Goal: Transaction & Acquisition: Download file/media

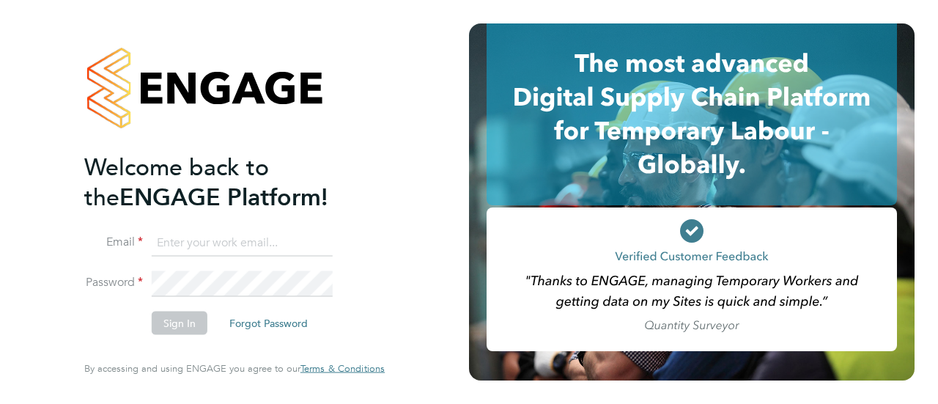
type input "[PERSON_NAME][EMAIL_ADDRESS][PERSON_NAME][DOMAIN_NAME]"
click at [184, 333] on button "Sign In" at bounding box center [180, 322] width 56 height 23
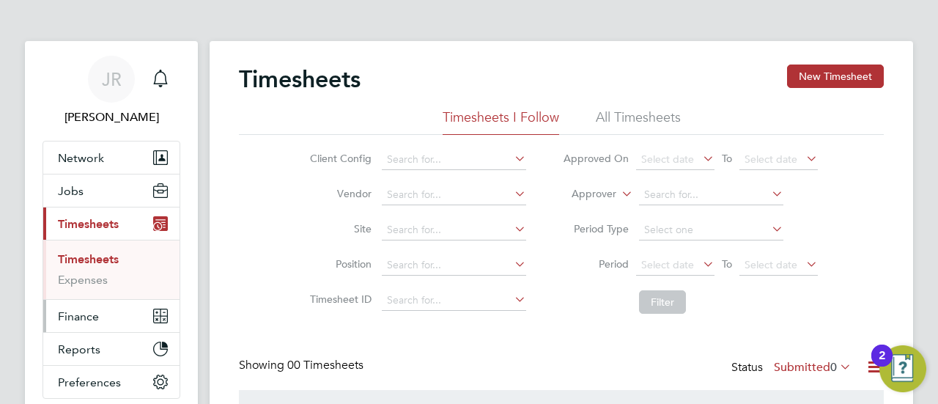
click at [78, 314] on span "Finance" at bounding box center [78, 316] width 41 height 14
click at [85, 317] on span "Finance" at bounding box center [78, 316] width 41 height 14
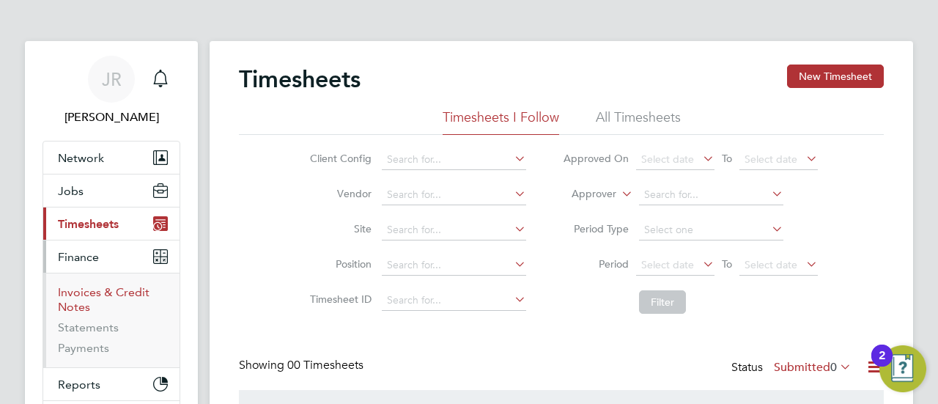
click at [106, 294] on link "Invoices & Credit Notes" at bounding box center [104, 299] width 92 height 29
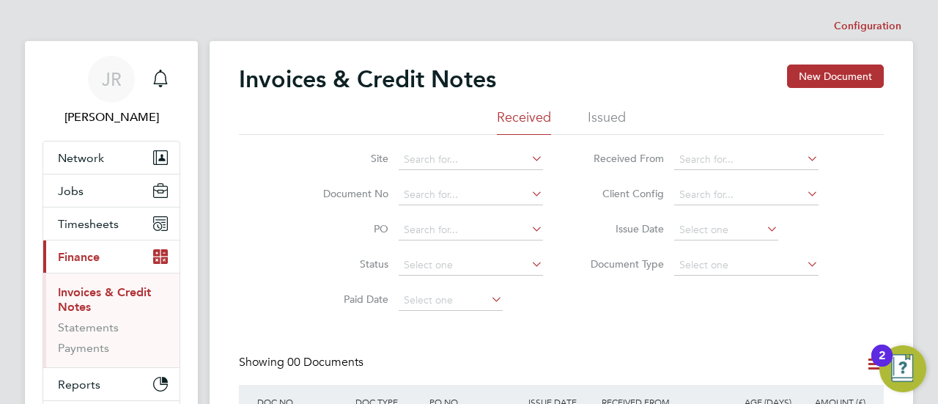
click at [605, 122] on li "Issued" at bounding box center [607, 121] width 38 height 26
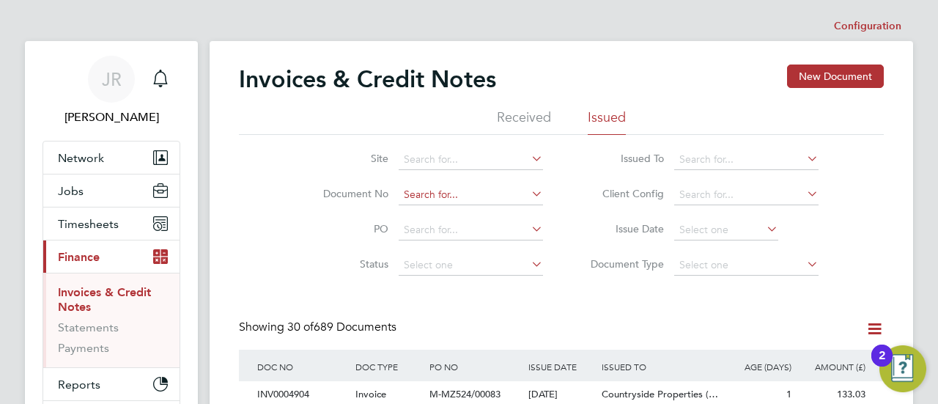
click at [425, 190] on input at bounding box center [471, 195] width 144 height 21
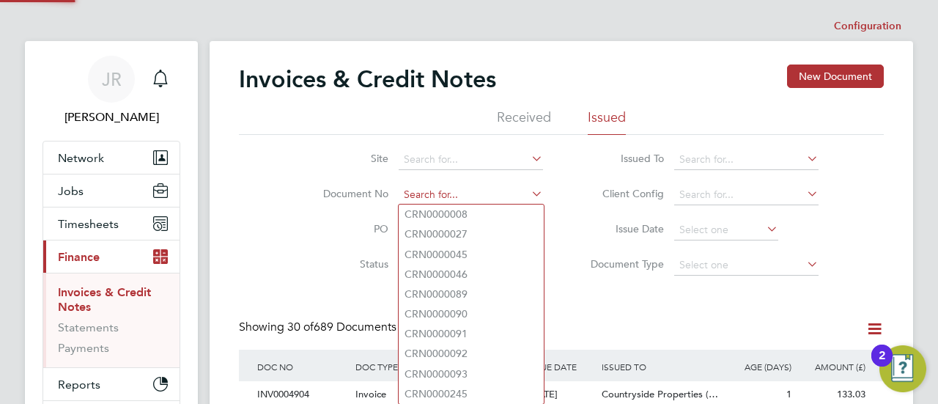
paste input "INV0004897"
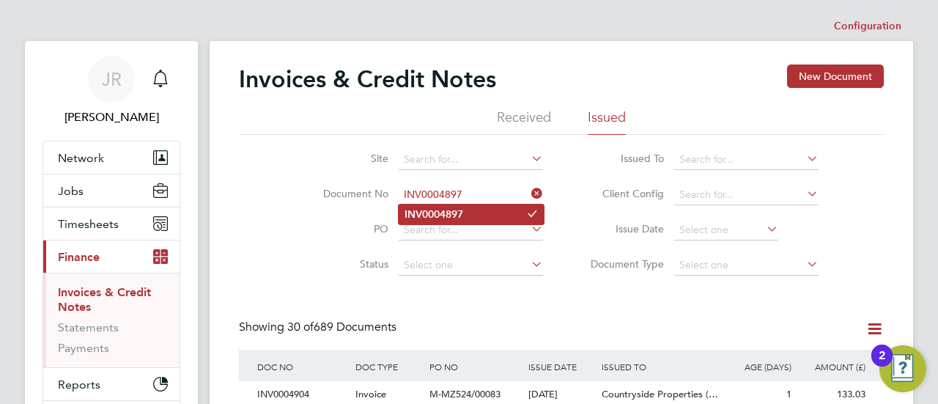
type input "INV0004897"
click at [438, 207] on li "INV0004897" at bounding box center [471, 214] width 145 height 20
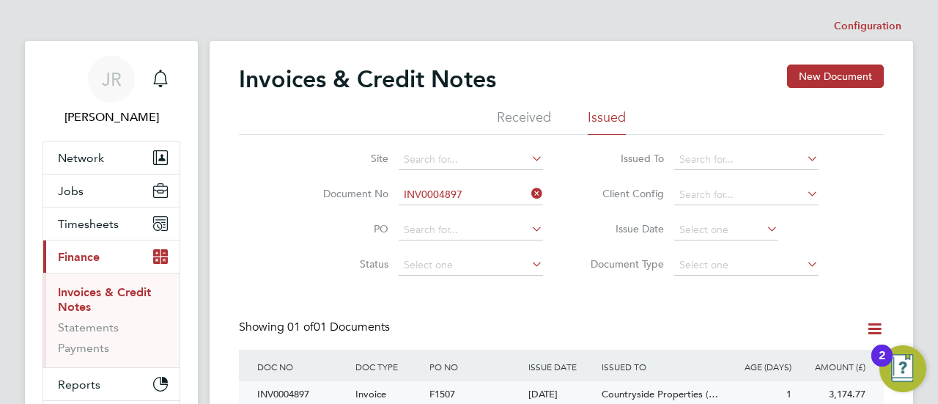
click at [295, 392] on div "INV0004897" at bounding box center [303, 394] width 98 height 27
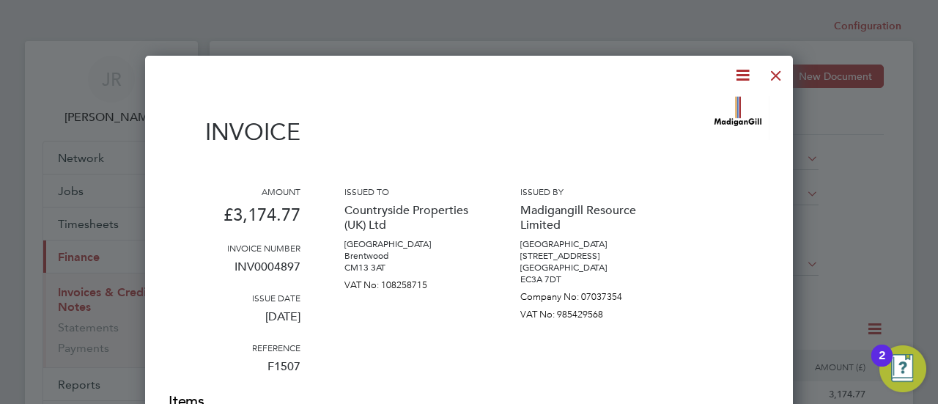
click at [736, 76] on icon at bounding box center [743, 75] width 18 height 18
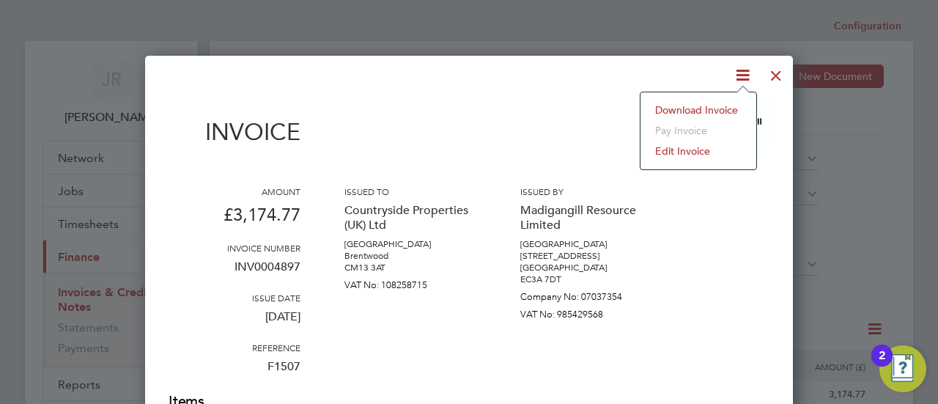
click at [696, 112] on li "Download Invoice" at bounding box center [698, 110] width 101 height 21
